Goal: Entertainment & Leisure: Consume media (video, audio)

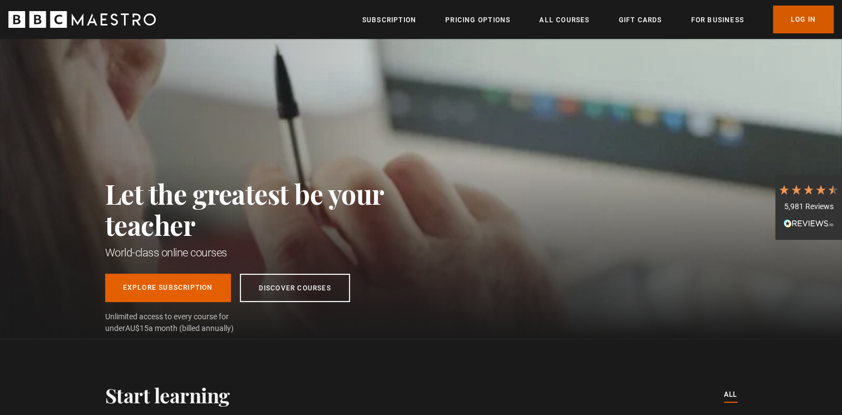
click at [799, 12] on link "Log In" at bounding box center [803, 20] width 61 height 28
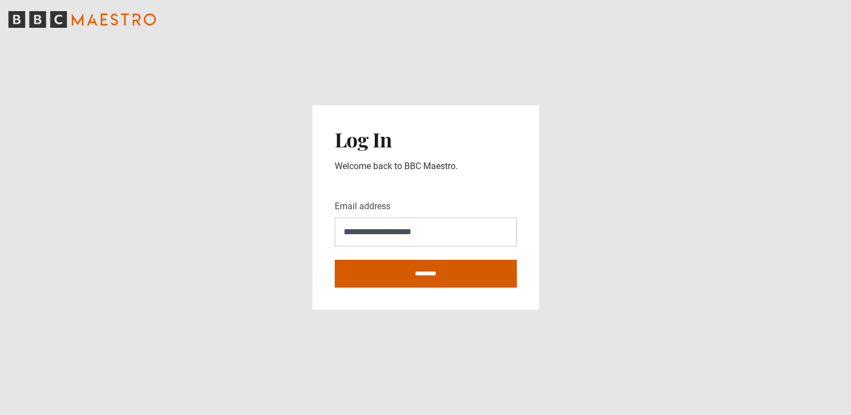
type input "**********"
click at [418, 275] on input "********" at bounding box center [426, 274] width 182 height 28
type input "**********"
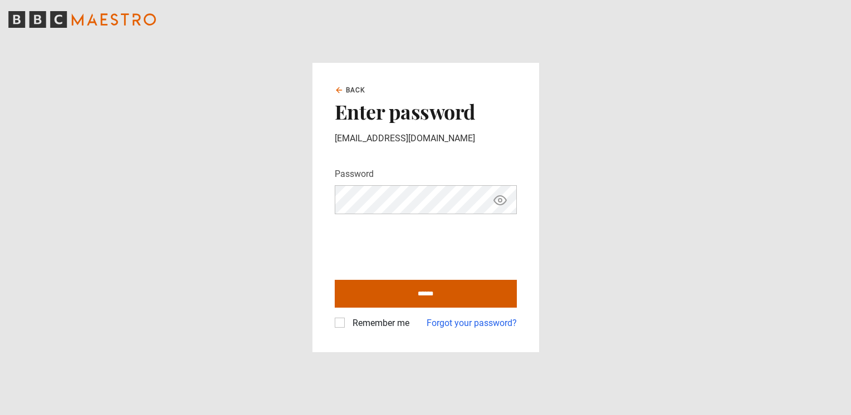
click at [405, 291] on input "******" at bounding box center [426, 294] width 182 height 28
type input "**********"
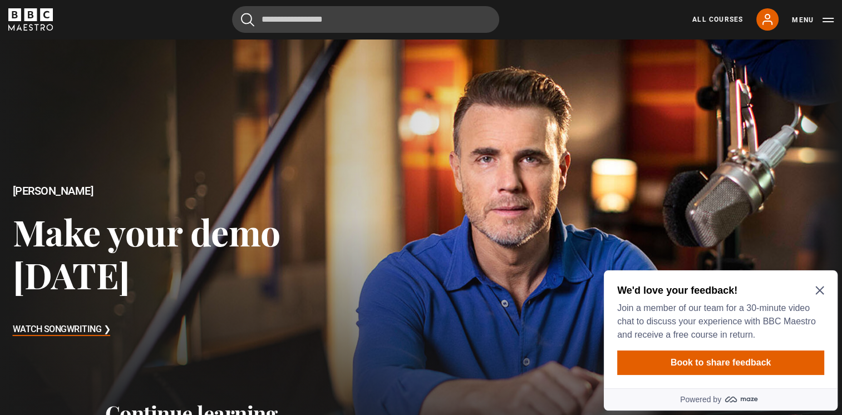
click at [816, 292] on icon "Close Maze Prompt" at bounding box center [820, 290] width 9 height 9
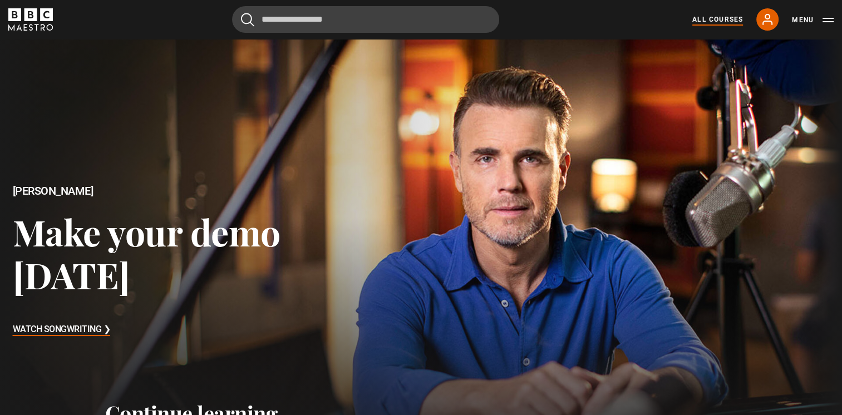
click at [717, 20] on link "All Courses" at bounding box center [718, 19] width 51 height 10
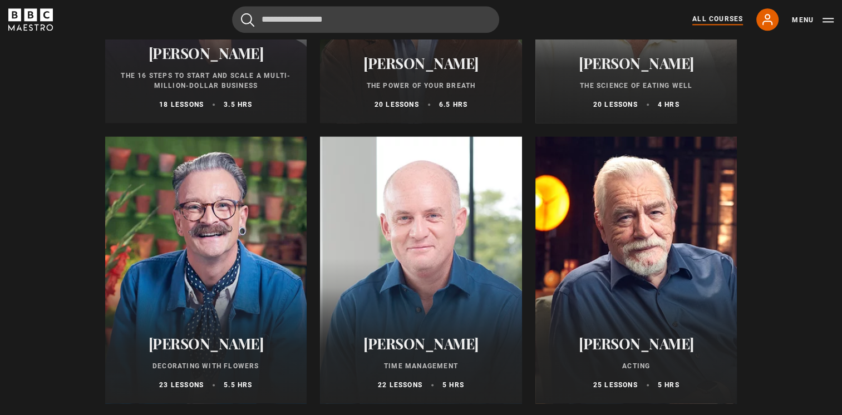
scroll to position [1514, 0]
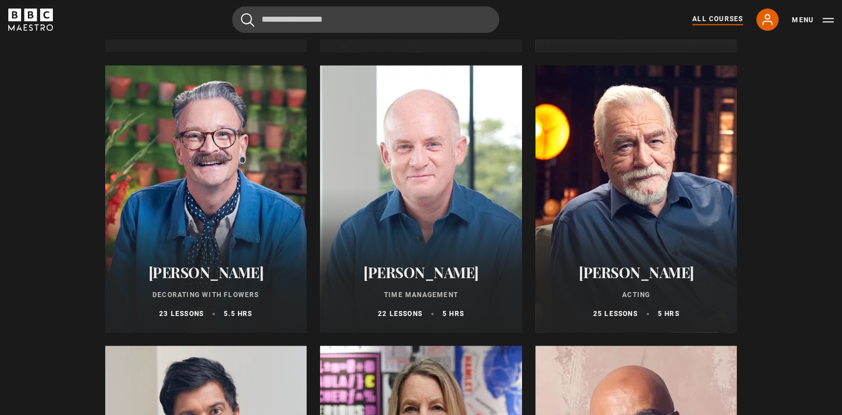
click at [272, 193] on div at bounding box center [206, 198] width 202 height 267
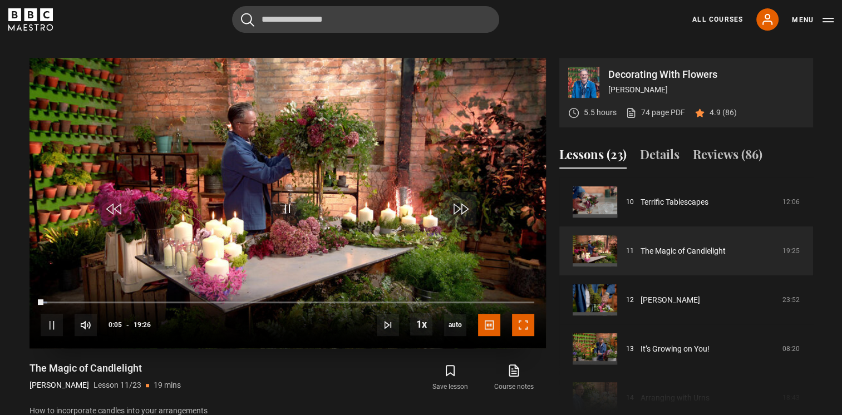
click at [526, 314] on span "Video Player" at bounding box center [523, 325] width 22 height 22
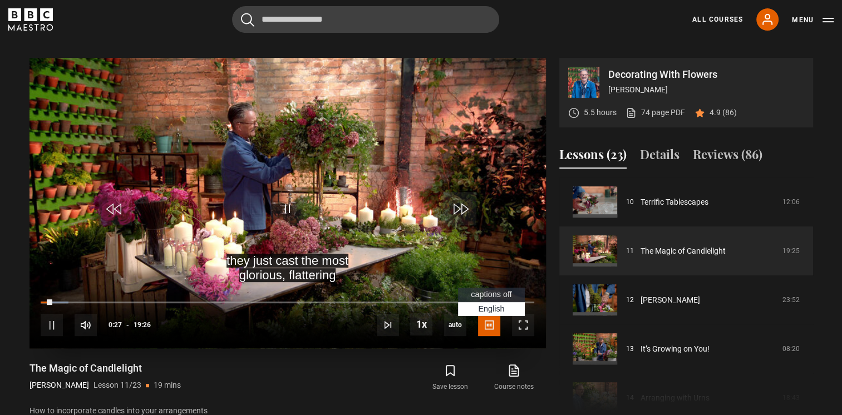
click at [499, 290] on span "captions off" at bounding box center [491, 294] width 41 height 9
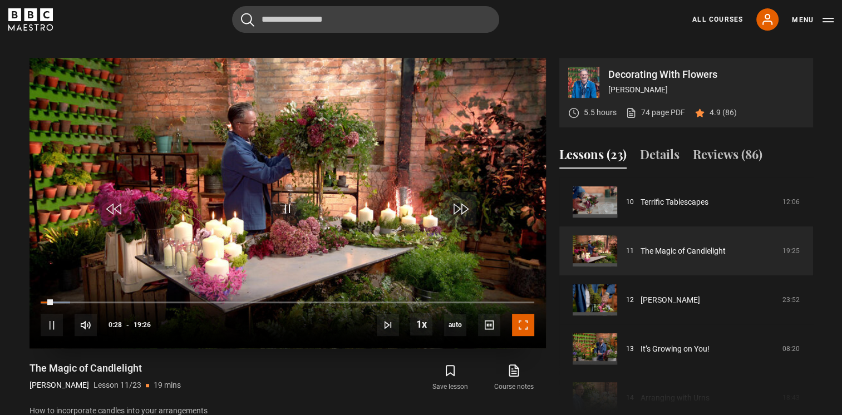
click at [523, 315] on span "Video Player" at bounding box center [523, 325] width 22 height 22
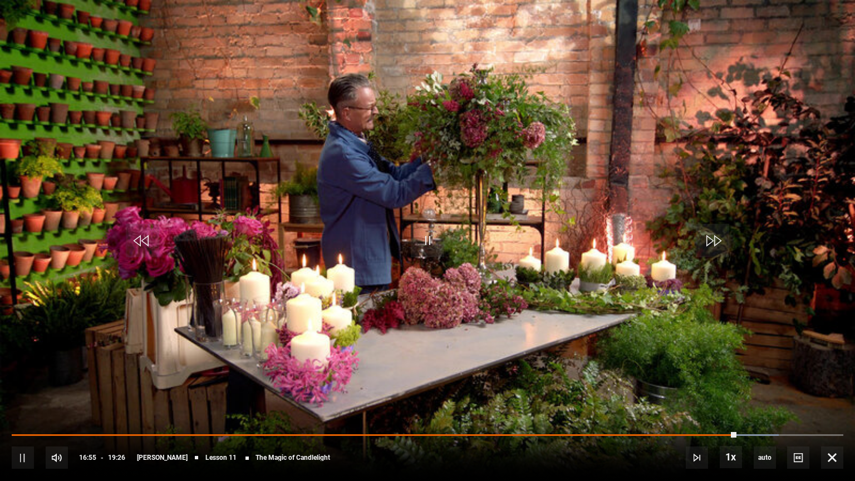
click at [744, 415] on div "10s Skip Back 10 seconds Pause 10s Skip Forward 10 seconds Loaded : 92.20% 15:5…" at bounding box center [427, 450] width 855 height 62
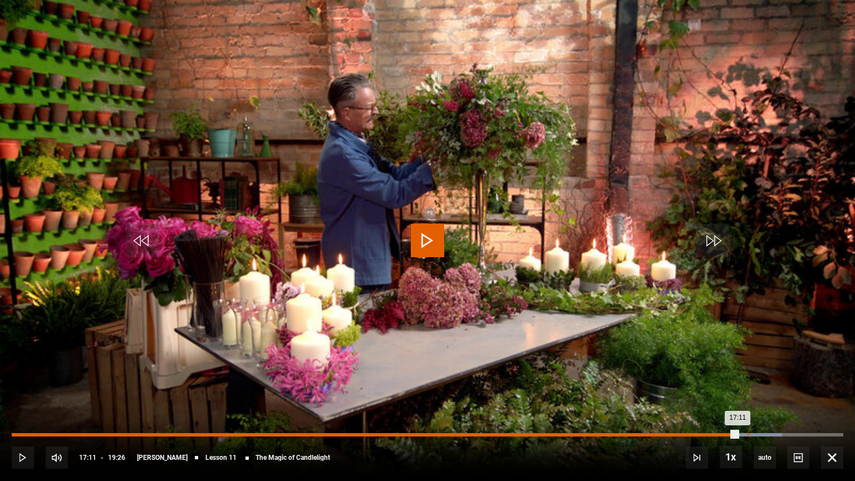
click at [748, 415] on div "17:11" at bounding box center [749, 434] width 2 height 3
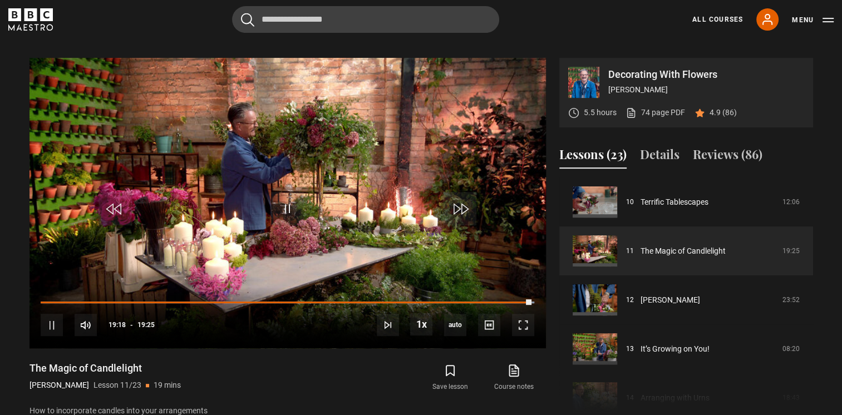
click at [811, 362] on div "Course trailer 01 Decorating with Flowers Introduction 01:49 02 Conditioning Fl…" at bounding box center [686, 298] width 254 height 240
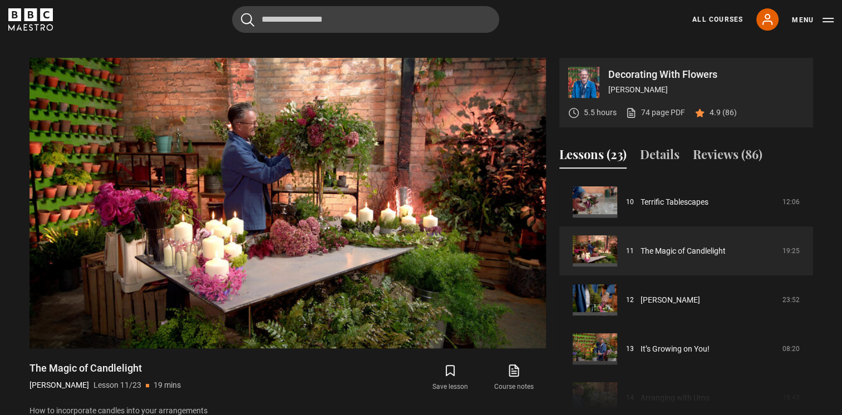
click at [811, 362] on div "Course trailer 01 Decorating with Flowers Introduction 01:49 02 Conditioning Fl…" at bounding box center [686, 298] width 254 height 240
click at [809, 356] on div "Course trailer 01 Decorating with Flowers Introduction 01:49 02 Conditioning Fl…" at bounding box center [686, 298] width 254 height 240
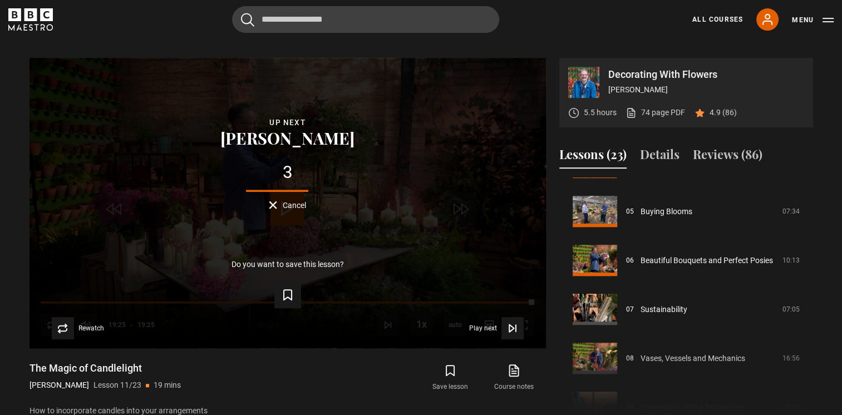
scroll to position [271, 0]
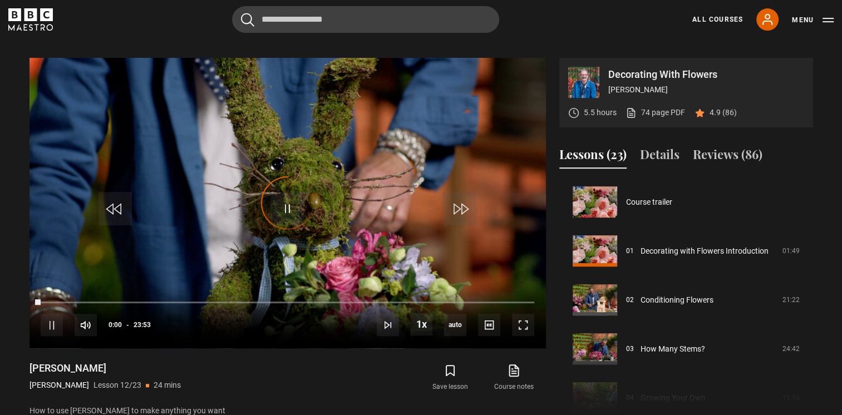
scroll to position [539, 0]
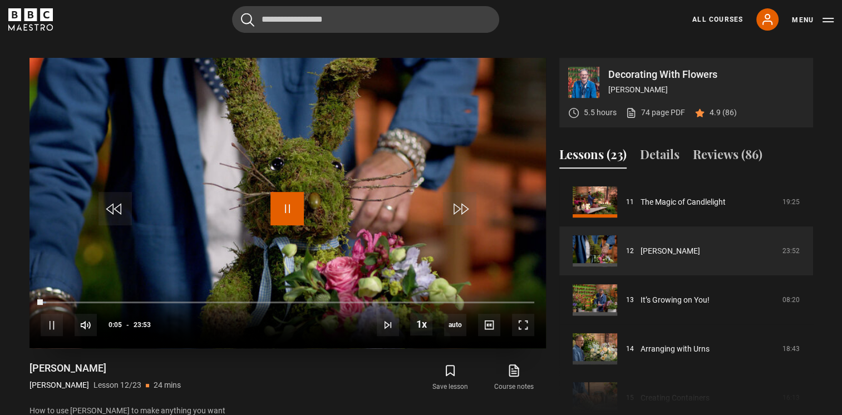
click at [298, 192] on span "Video Player" at bounding box center [287, 208] width 33 height 33
click at [733, 15] on link "All Courses" at bounding box center [718, 19] width 51 height 10
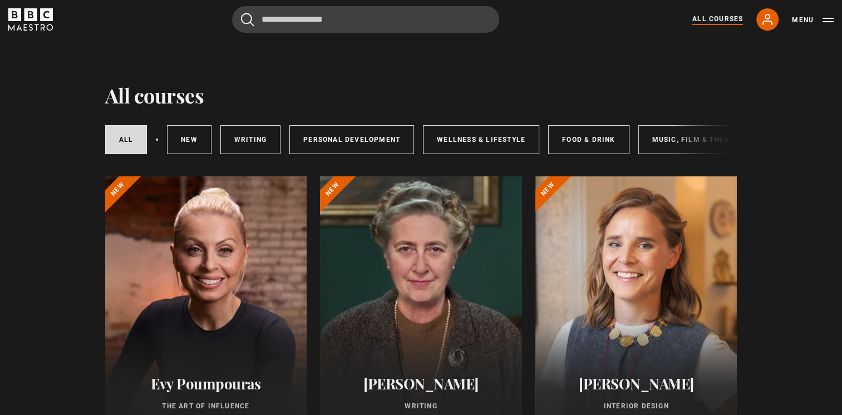
click at [668, 284] on div at bounding box center [637, 309] width 202 height 267
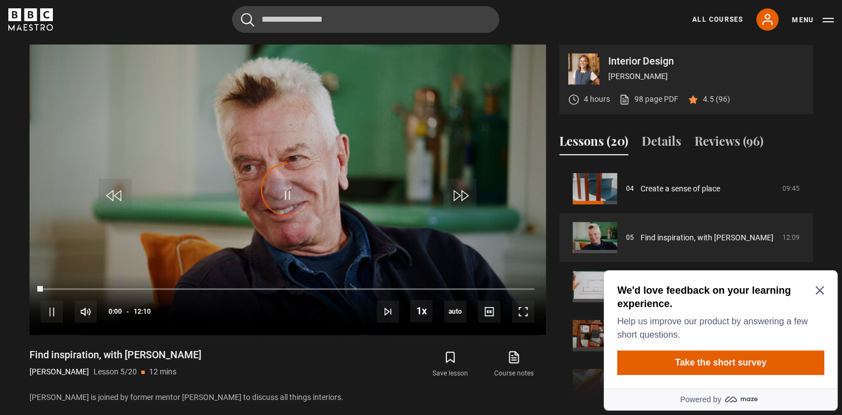
click at [816, 291] on icon "Close Maze Prompt" at bounding box center [820, 290] width 9 height 9
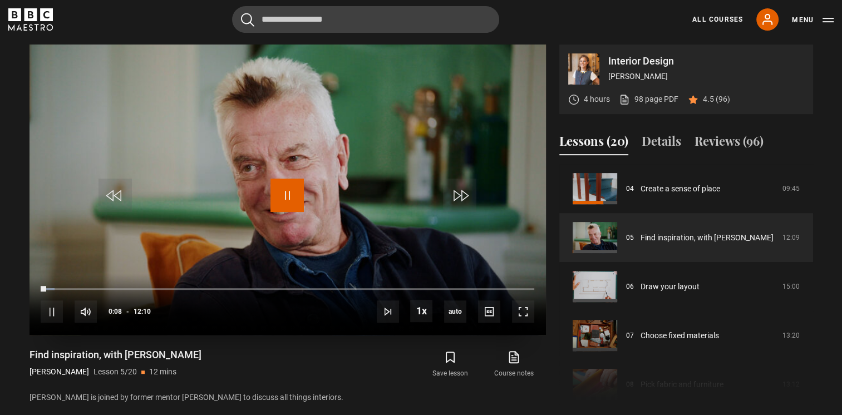
click at [287, 192] on span "Video Player" at bounding box center [287, 195] width 33 height 33
click at [713, 27] on div "All Courses My Account Search Menu" at bounding box center [756, 19] width 155 height 22
click at [719, 19] on link "All Courses" at bounding box center [718, 19] width 51 height 10
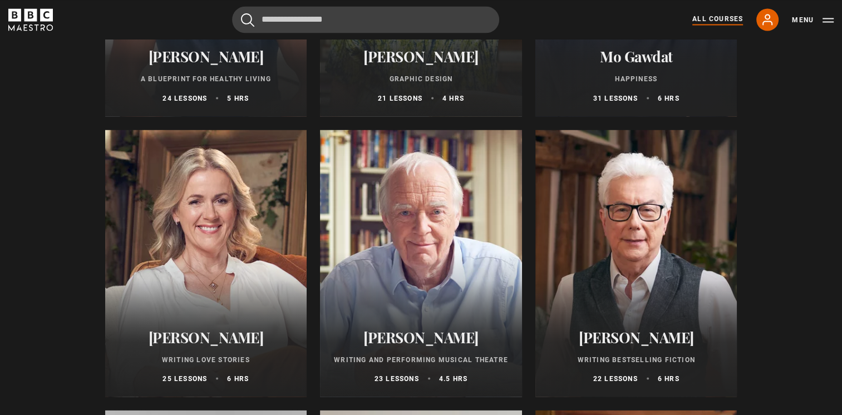
scroll to position [2033, 0]
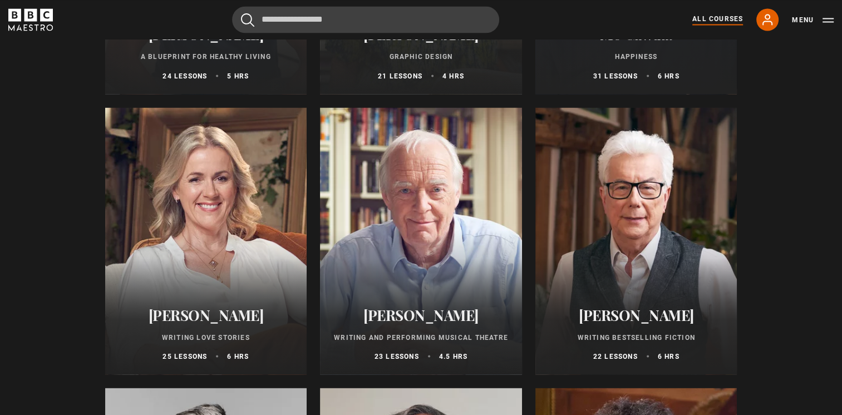
click at [247, 269] on div at bounding box center [206, 240] width 202 height 267
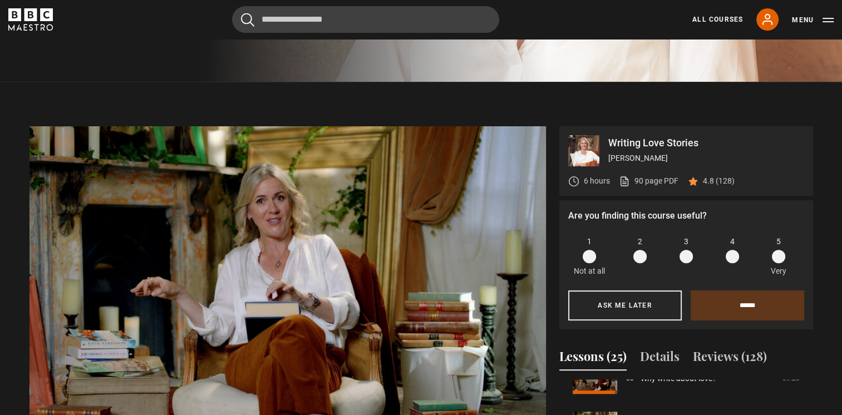
scroll to position [432, 0]
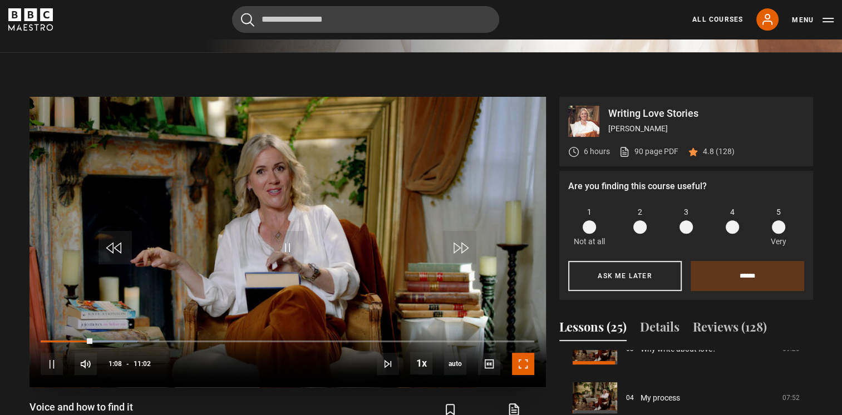
click at [521, 362] on span "Video Player" at bounding box center [523, 364] width 22 height 22
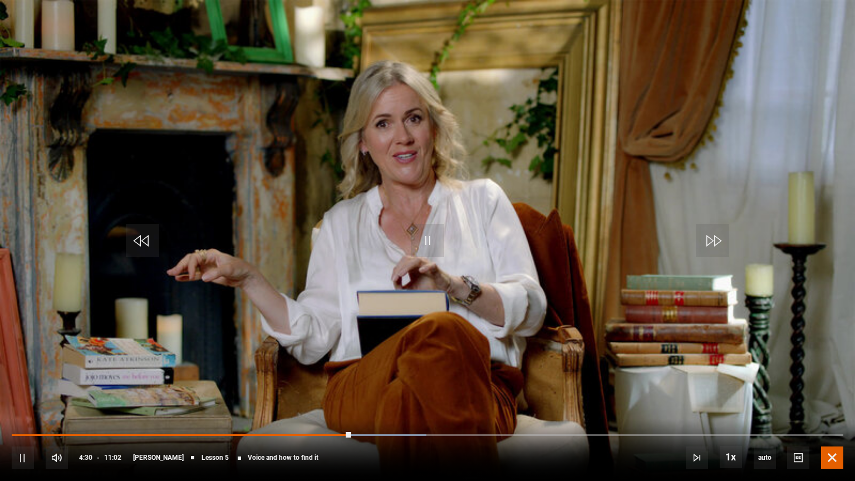
click at [828, 415] on span "Video Player" at bounding box center [832, 457] width 22 height 22
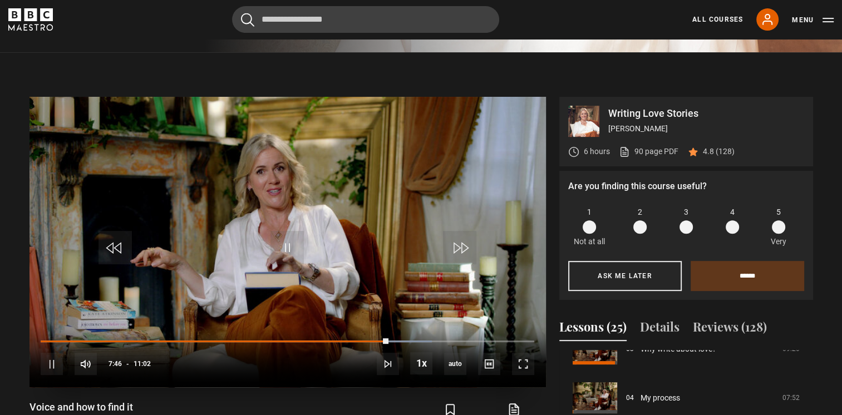
click at [391, 338] on div "10s Skip Back 10 seconds Pause 10s Skip Forward 10 seconds Loaded : 79.31% 10:4…" at bounding box center [288, 357] width 517 height 62
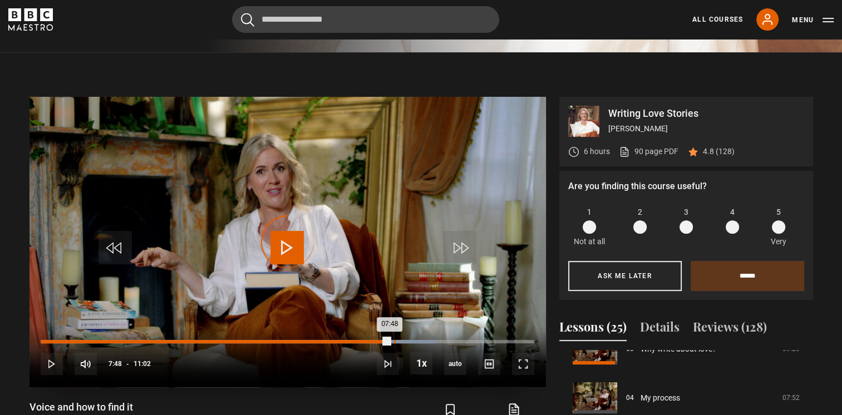
click at [394, 341] on div "Loaded : 80.06% 07:54 07:48" at bounding box center [287, 341] width 493 height 3
click at [401, 341] on div "Loaded : 80.82% 08:04 08:04" at bounding box center [287, 341] width 493 height 3
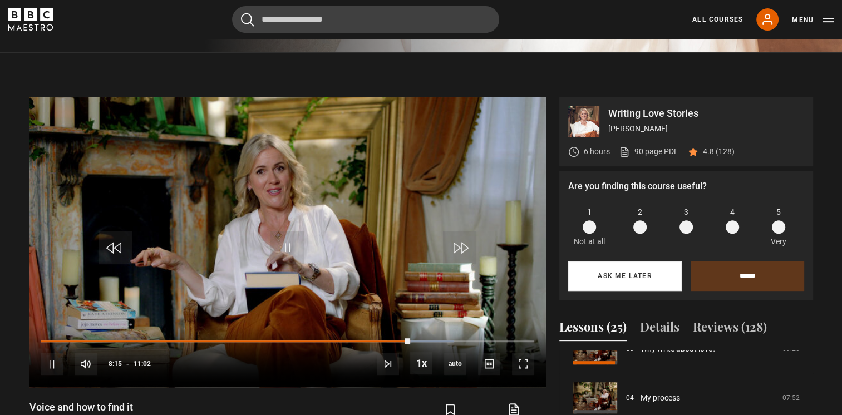
click at [625, 272] on button "Ask me later" at bounding box center [625, 276] width 114 height 30
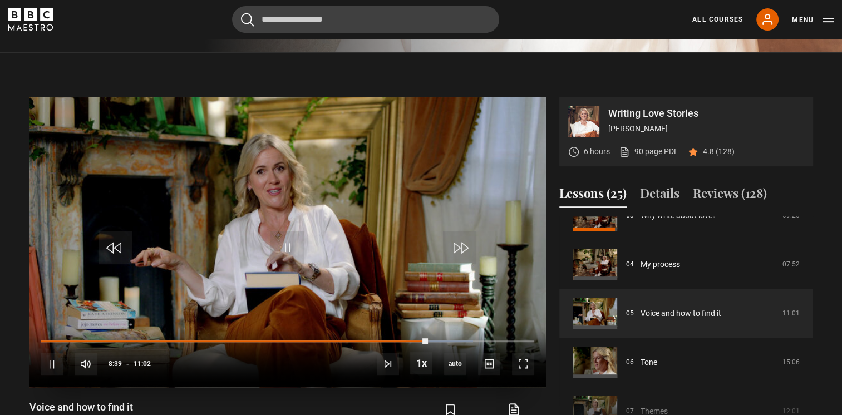
click at [430, 338] on div "10s Skip Back 10 seconds Pause 10s Skip Forward 10 seconds Loaded : 87.61% 08:4…" at bounding box center [288, 357] width 517 height 62
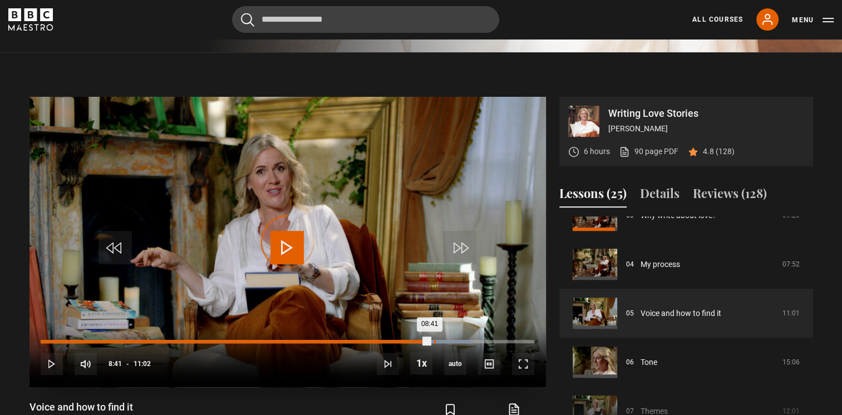
click at [434, 341] on div "Loaded : 87.61% 08:48 08:41" at bounding box center [287, 341] width 493 height 3
click at [434, 341] on div "08:48" at bounding box center [238, 341] width 394 height 3
click at [443, 342] on div "Loaded : 88.37% 09:00 08:50" at bounding box center [287, 341] width 493 height 3
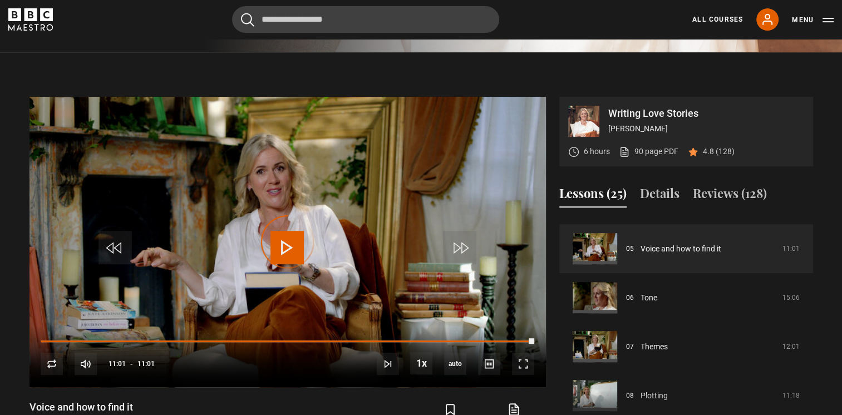
scroll to position [242, 0]
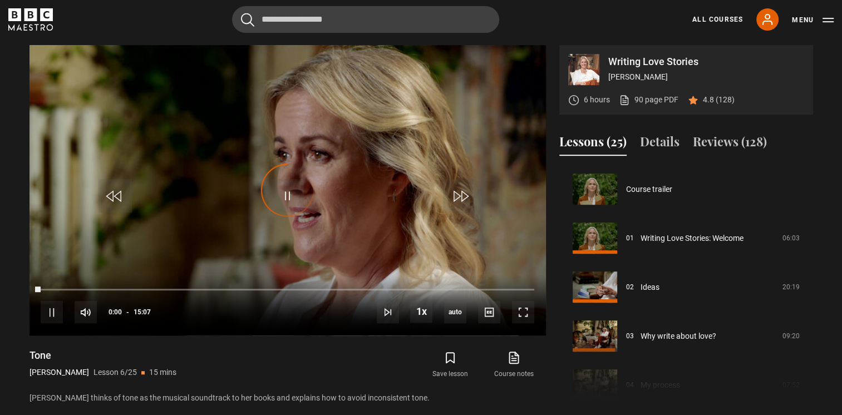
scroll to position [245, 0]
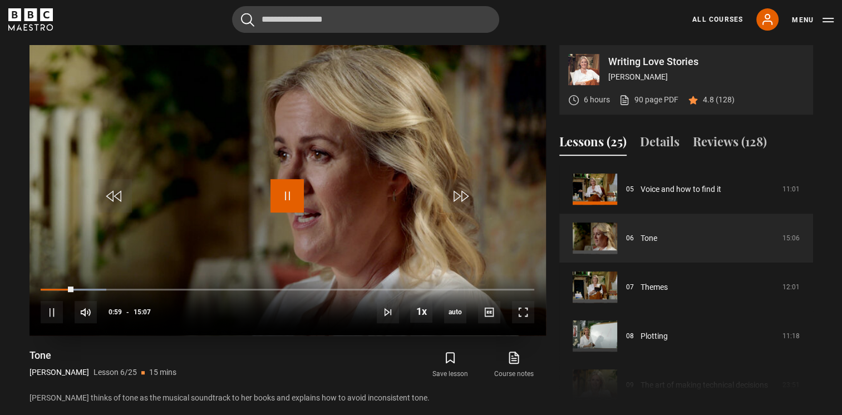
click at [289, 192] on span "Video Player" at bounding box center [287, 195] width 33 height 33
click at [759, 22] on link "My Account" at bounding box center [768, 19] width 22 height 22
click at [766, 22] on icon at bounding box center [767, 19] width 13 height 13
click at [770, 20] on icon at bounding box center [767, 19] width 13 height 13
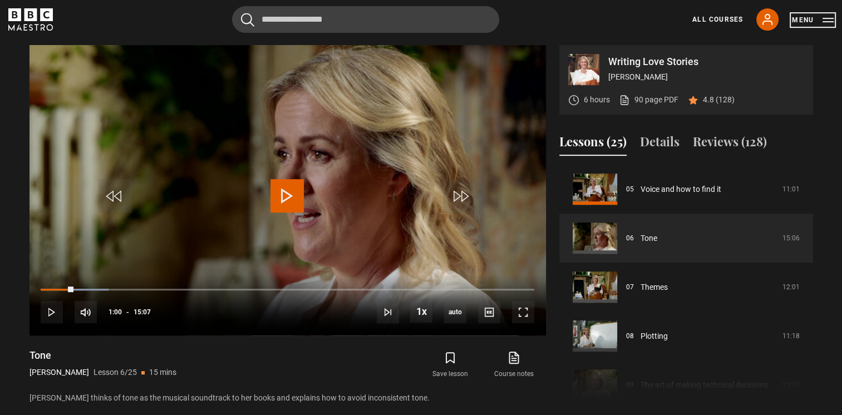
click at [831, 20] on button "Menu" at bounding box center [813, 19] width 42 height 11
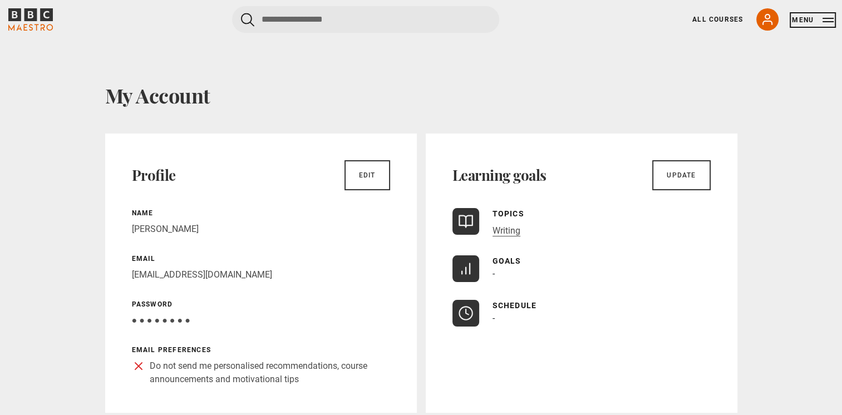
click at [821, 16] on button "Menu" at bounding box center [813, 19] width 42 height 11
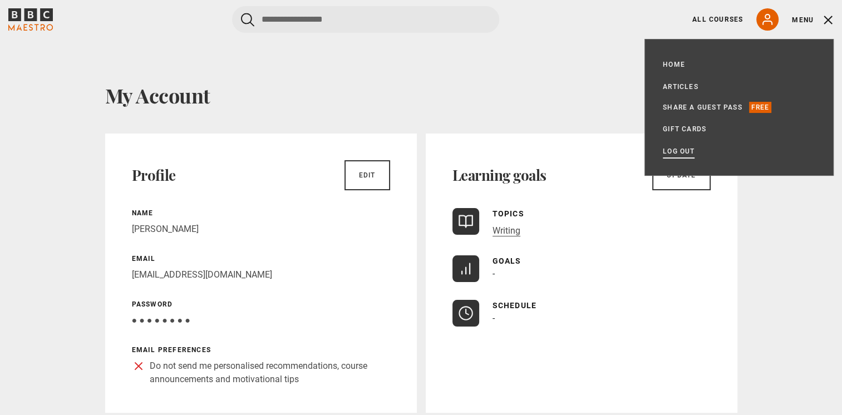
click at [680, 150] on link "Log out" at bounding box center [679, 151] width 32 height 11
